Goal: Check status: Check status

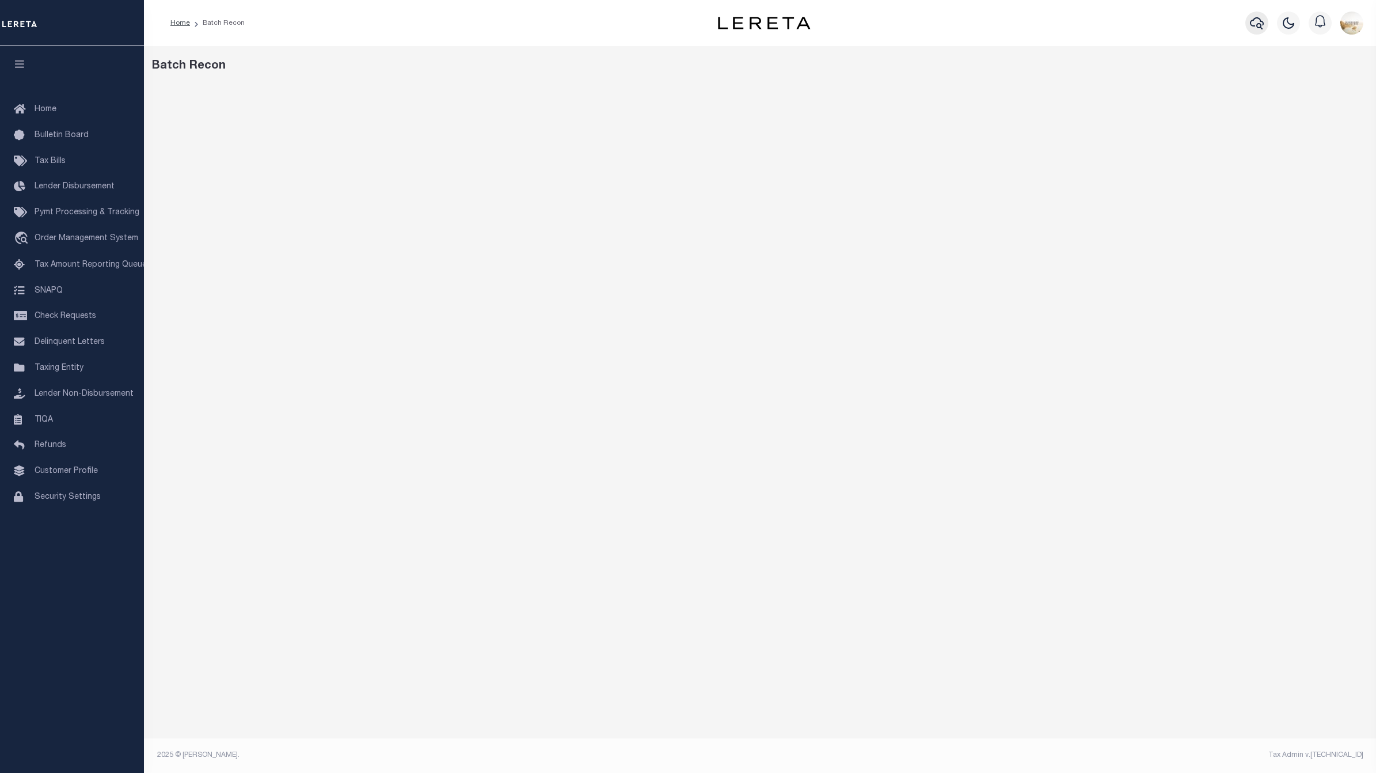
click at [1262, 21] on icon "button" at bounding box center [1257, 23] width 14 height 12
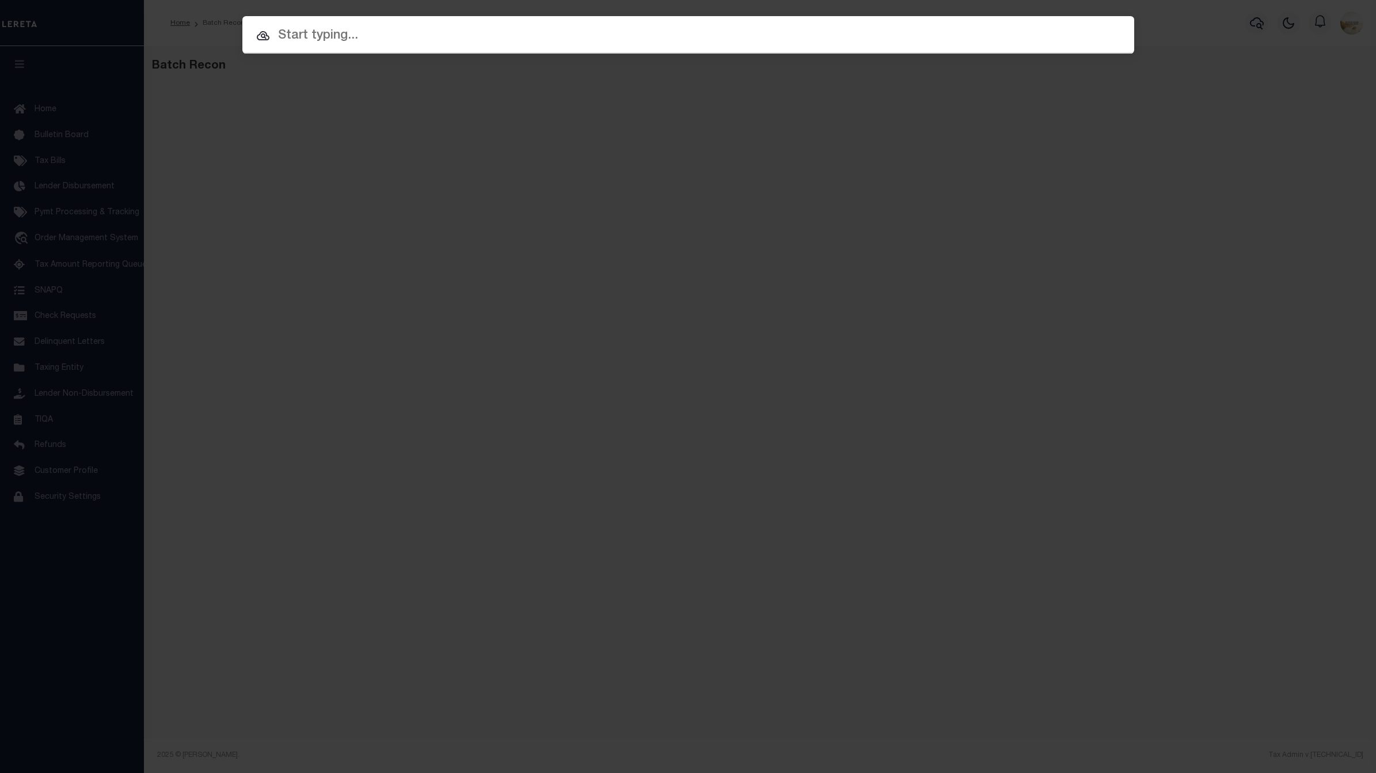
click at [698, 26] on input "text" at bounding box center [688, 36] width 892 height 20
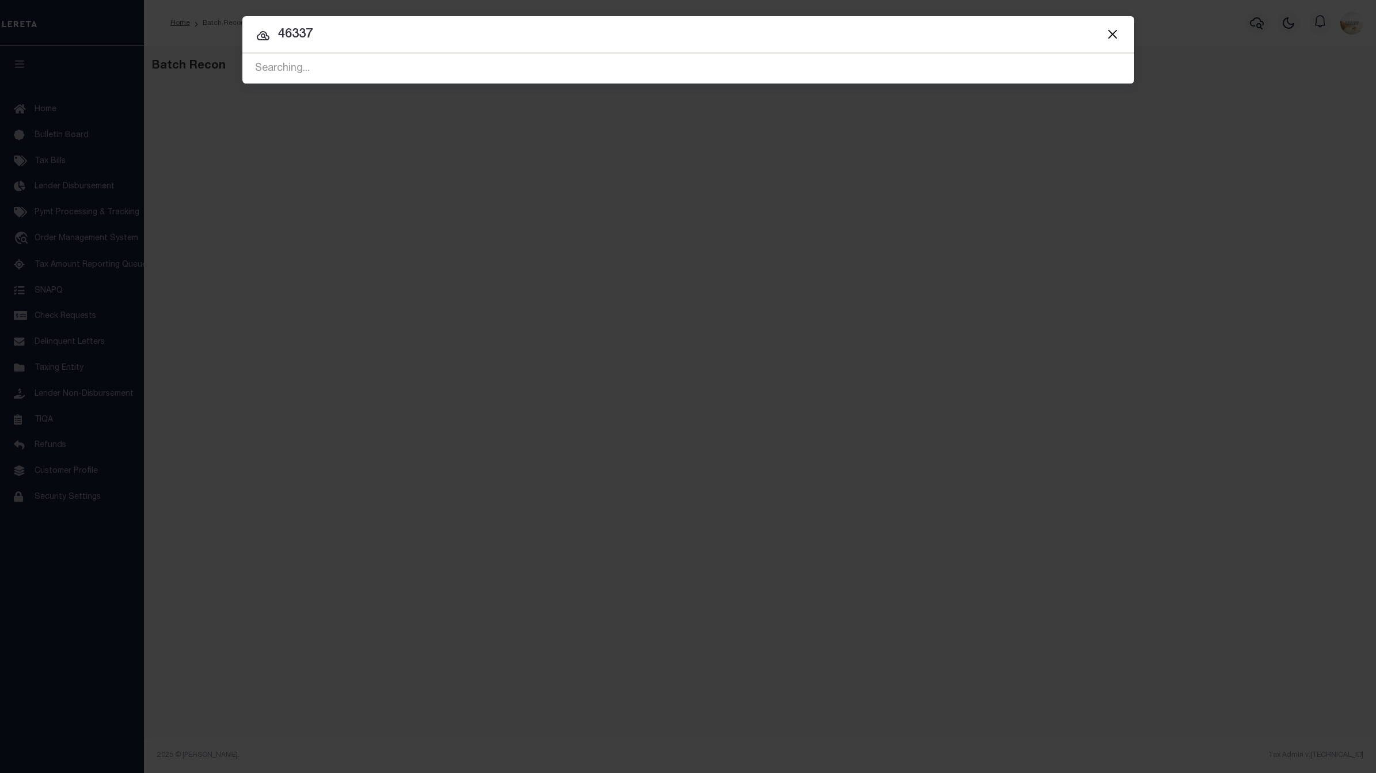
type input "46337"
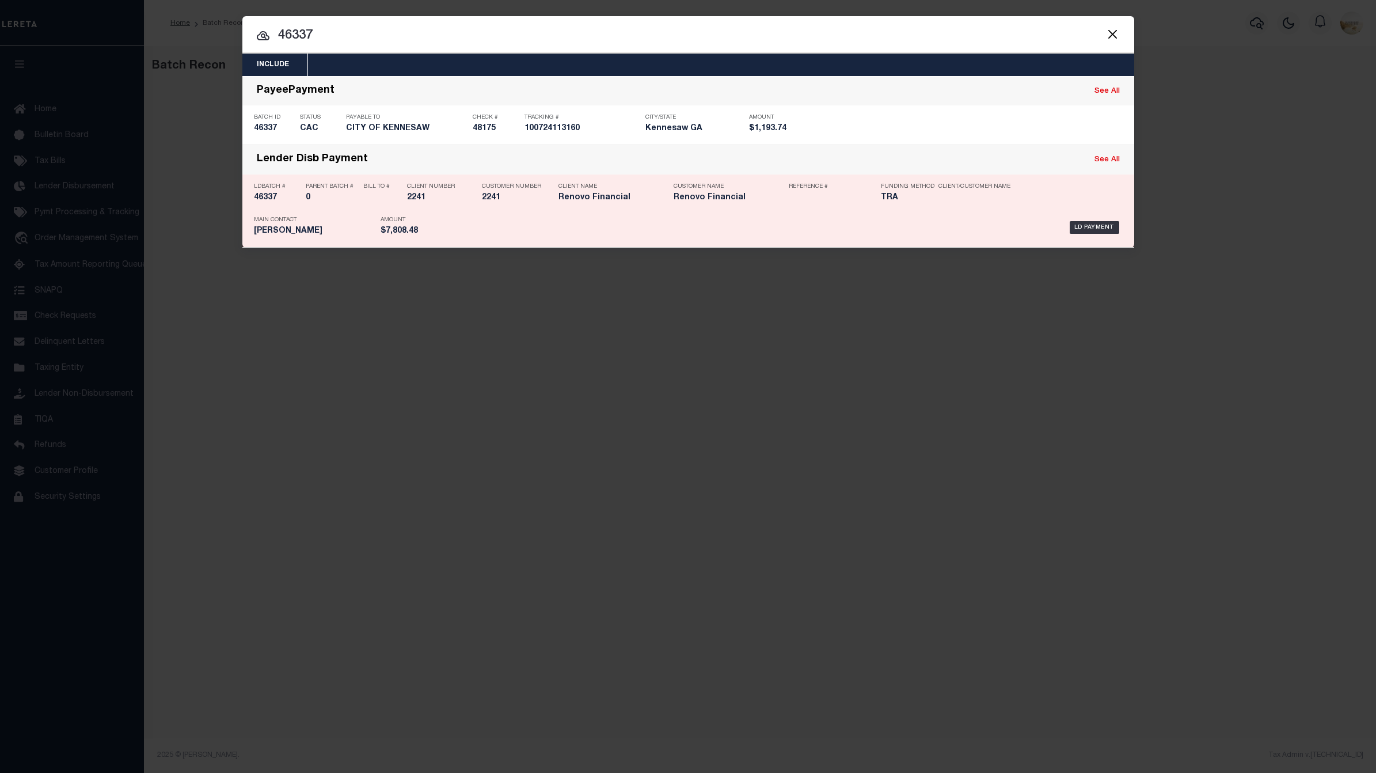
click at [272, 197] on h5 "46337" at bounding box center [277, 198] width 46 height 10
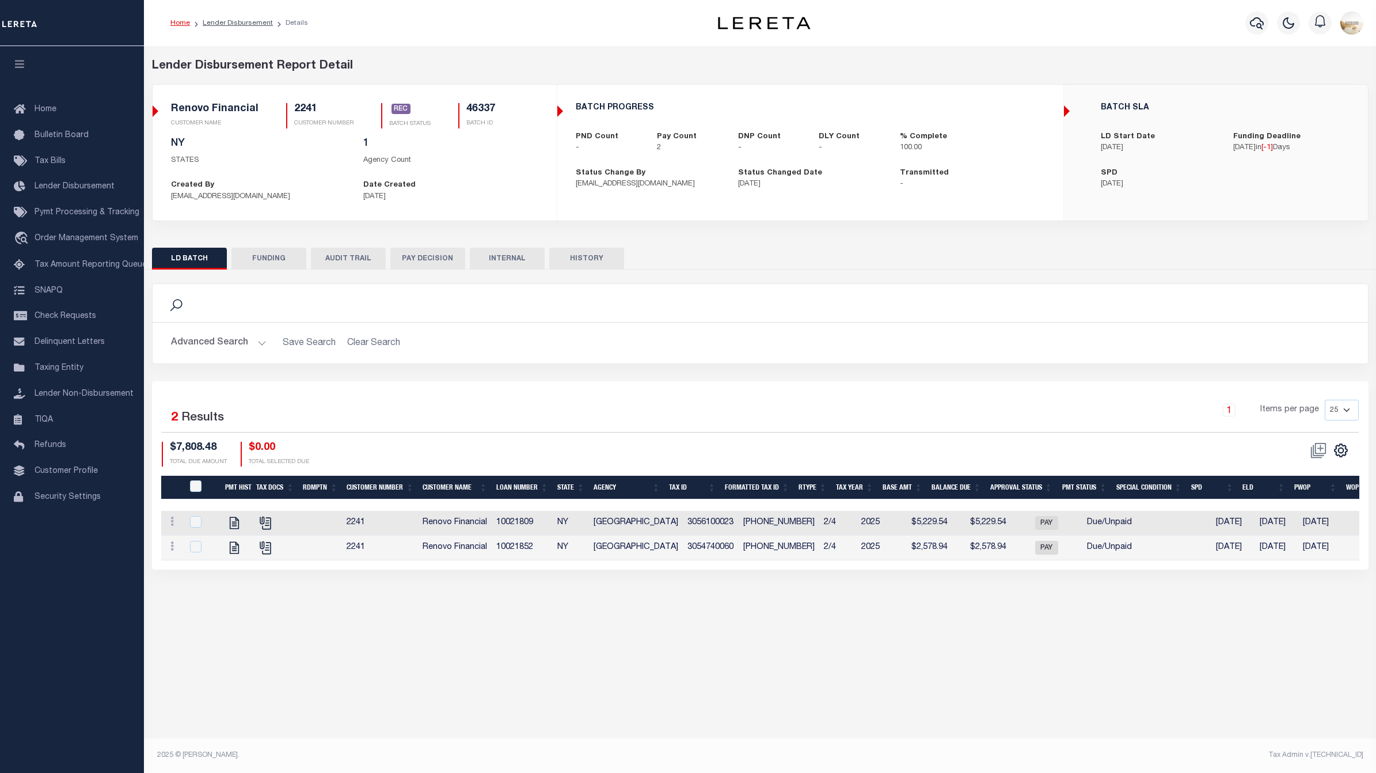
click at [563, 253] on button "HISTORY" at bounding box center [586, 259] width 75 height 22
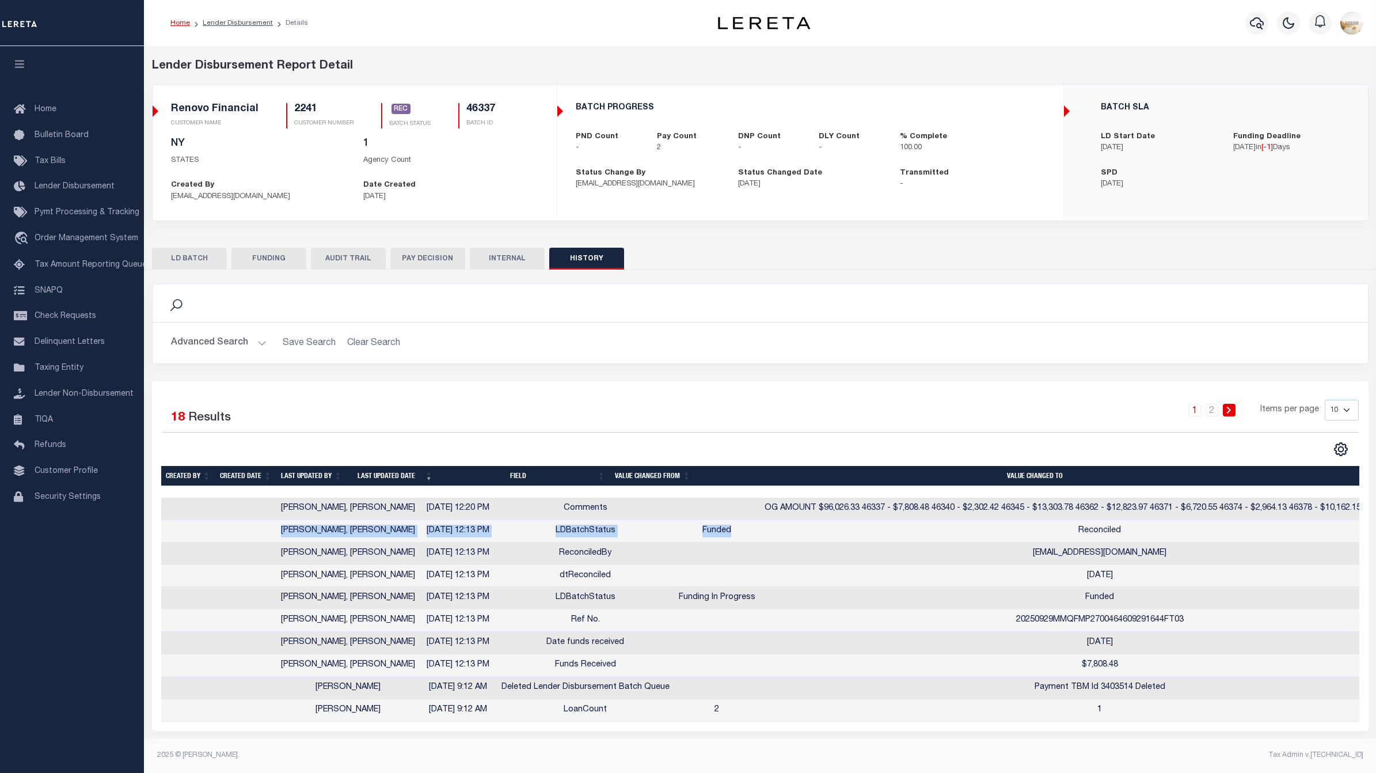
drag, startPoint x: 277, startPoint y: 525, endPoint x: 679, endPoint y: 533, distance: 402.6
click at [679, 533] on tr "Justin, Jessi 09/30/2025 12:13 PM LDBatchStatus Funded Reconciled" at bounding box center [800, 531] width 1279 height 22
drag, startPoint x: 282, startPoint y: 506, endPoint x: 1118, endPoint y: 536, distance: 836.6
click at [1118, 536] on tbody "Justin, Jessi 09/30/2025 12:20 PM Comments OG AMOUNT $96,026.33 46337 - $7,808.…" at bounding box center [800, 610] width 1279 height 224
